Goal: Information Seeking & Learning: Learn about a topic

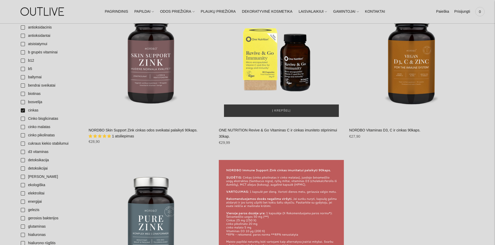
scroll to position [156, 0]
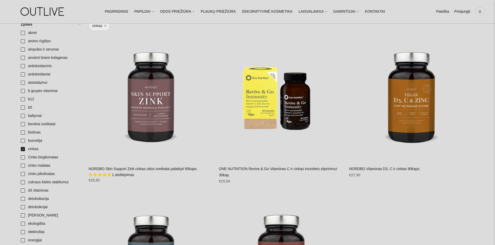
click at [127, 176] on span "1 atsiliepimas" at bounding box center [123, 175] width 22 height 4
click at [122, 173] on span "1 atsiliepimas" at bounding box center [123, 175] width 22 height 4
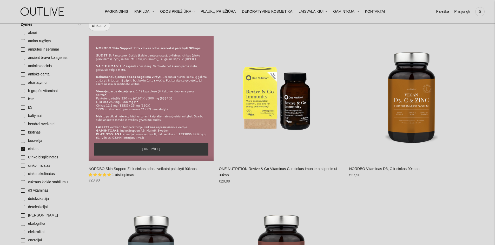
click at [145, 123] on div "NORDBO Skin Support Zink cinkas odos sveikatai palaikyti 90kaps.\a" at bounding box center [151, 98] width 125 height 125
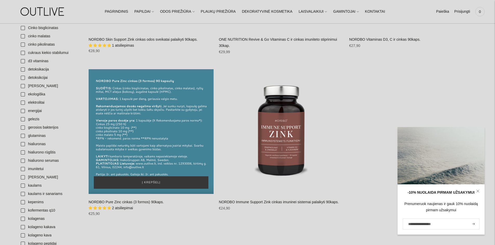
scroll to position [286, 0]
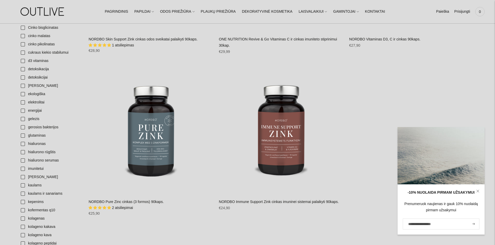
click at [123, 203] on link "NORDBO Pure Zinc cinkas (3 formos) 90kaps." at bounding box center [126, 202] width 75 height 4
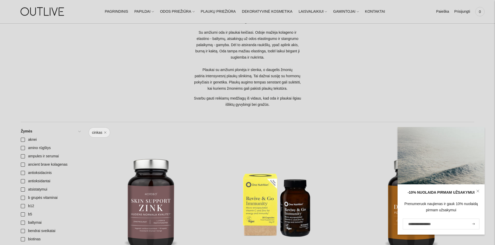
scroll to position [0, 0]
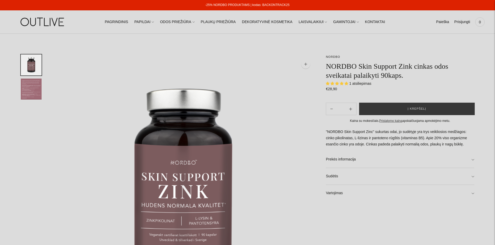
select select "**********"
click at [363, 83] on span "1 atsiliepimas" at bounding box center [360, 84] width 22 height 4
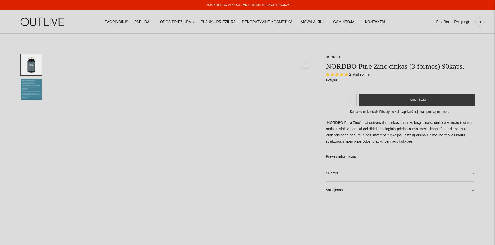
select select "**********"
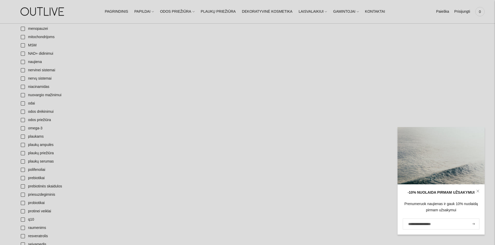
scroll to position [571, 0]
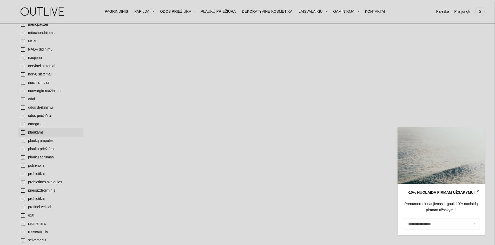
click at [36, 132] on link "plaukams" at bounding box center [51, 133] width 66 height 8
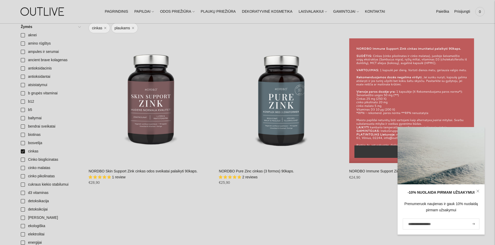
scroll to position [182, 0]
